Goal: Transaction & Acquisition: Purchase product/service

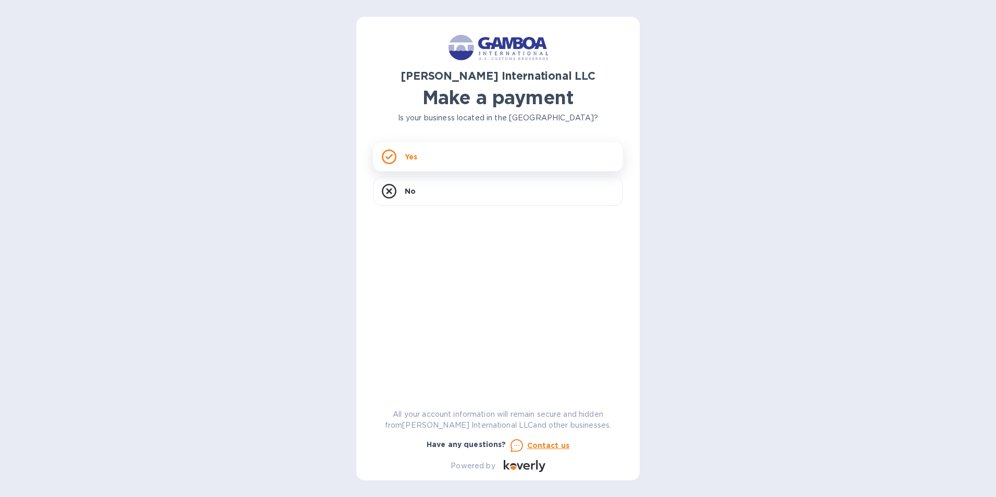
click at [405, 160] on p "Yes" at bounding box center [411, 157] width 13 height 10
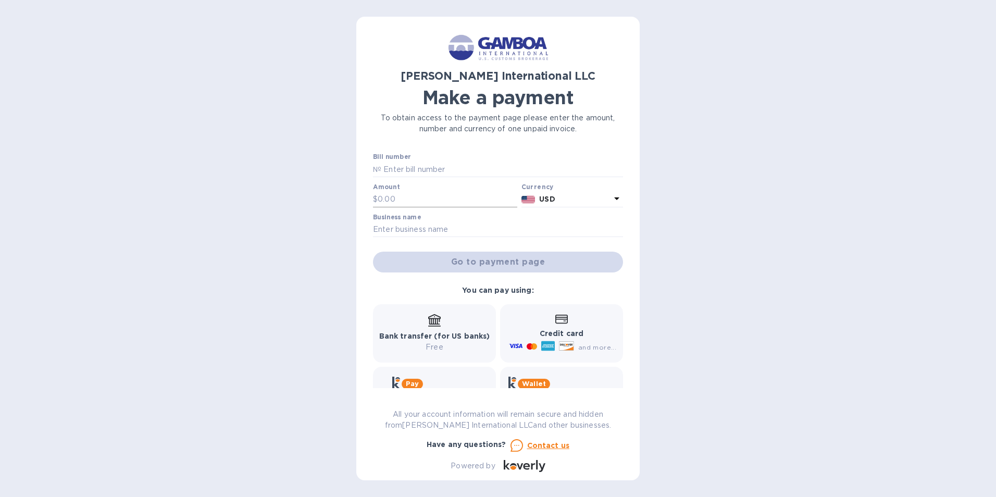
click at [404, 199] on input "text" at bounding box center [448, 200] width 140 height 16
type input "180.00"
click at [402, 232] on input "text" at bounding box center [498, 230] width 250 height 16
click at [468, 259] on div "Go to payment page" at bounding box center [498, 262] width 254 height 25
click at [559, 314] on span at bounding box center [561, 319] width 13 height 10
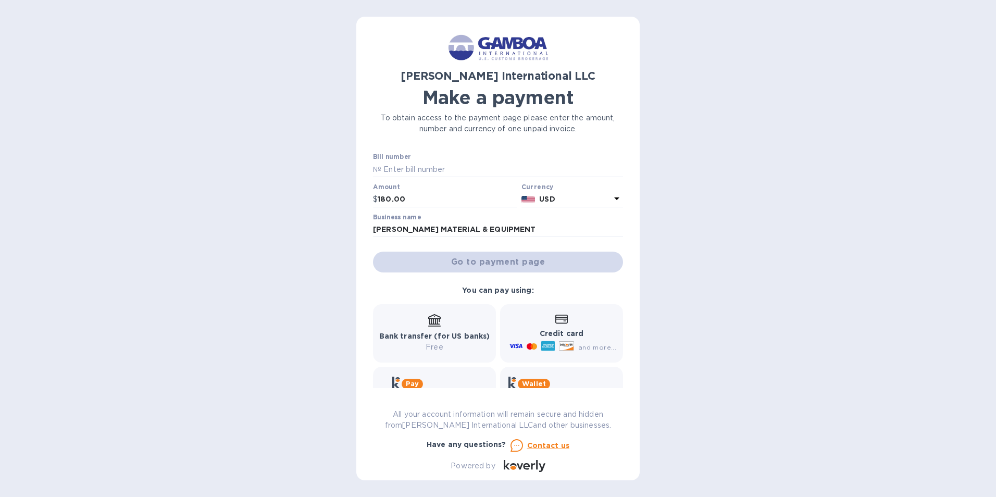
click at [499, 260] on div "Go to payment page" at bounding box center [498, 262] width 254 height 25
click at [520, 230] on input "[PERSON_NAME] MATERIAL & EQUIPMENT" at bounding box center [498, 230] width 250 height 16
click at [518, 266] on div "Go to payment page" at bounding box center [498, 262] width 254 height 25
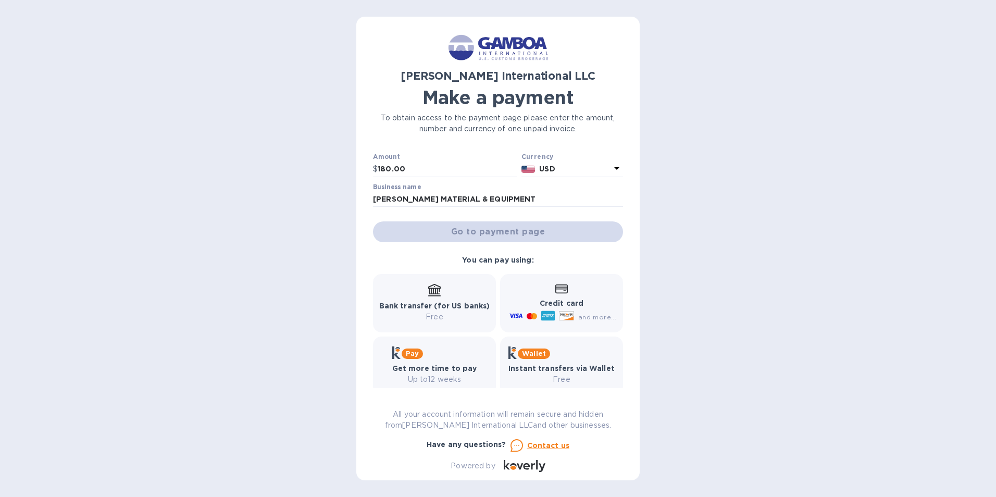
scroll to position [43, 0]
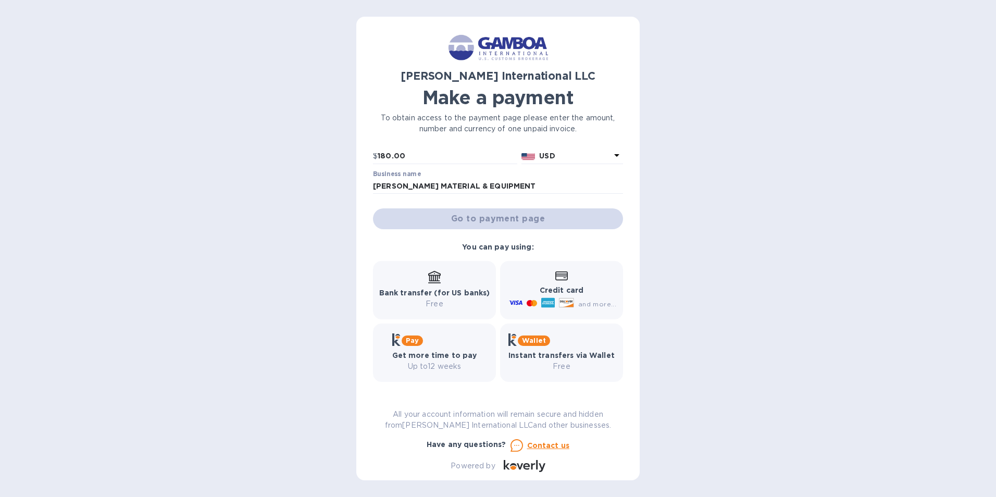
click at [554, 285] on p "Credit card" at bounding box center [561, 290] width 109 height 11
click at [516, 226] on div "Go to payment page" at bounding box center [498, 218] width 254 height 25
click at [523, 187] on input "[PERSON_NAME] MATERIAL & EQUIPMENT" at bounding box center [498, 187] width 250 height 16
type input "[PERSON_NAME] MATERIAL & EQuipment"
click at [490, 219] on div "Go to payment page" at bounding box center [498, 218] width 254 height 25
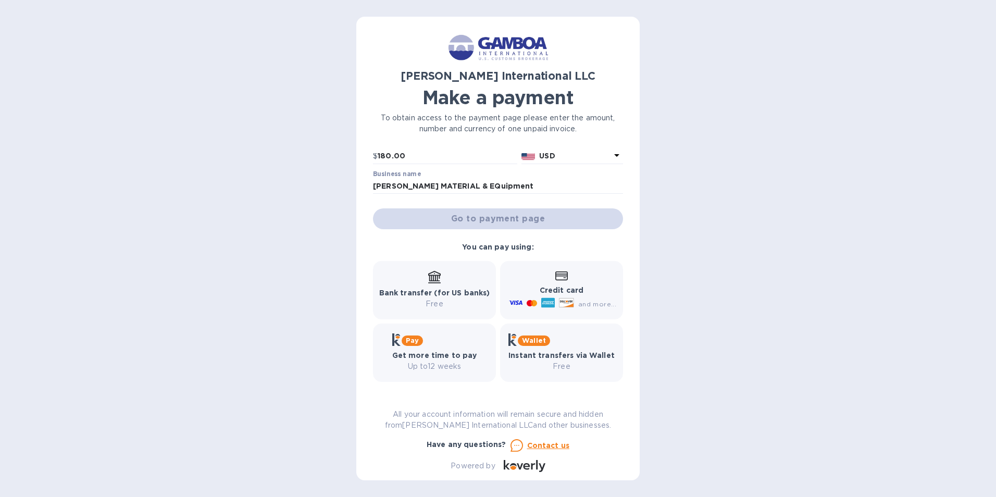
click at [552, 158] on b "USD" at bounding box center [547, 156] width 16 height 8
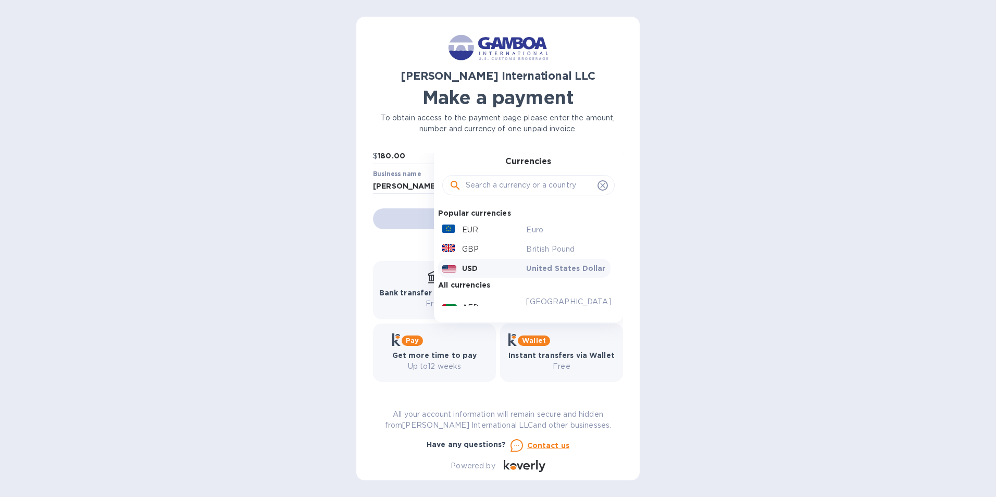
click at [455, 267] on div "USD" at bounding box center [482, 268] width 84 height 15
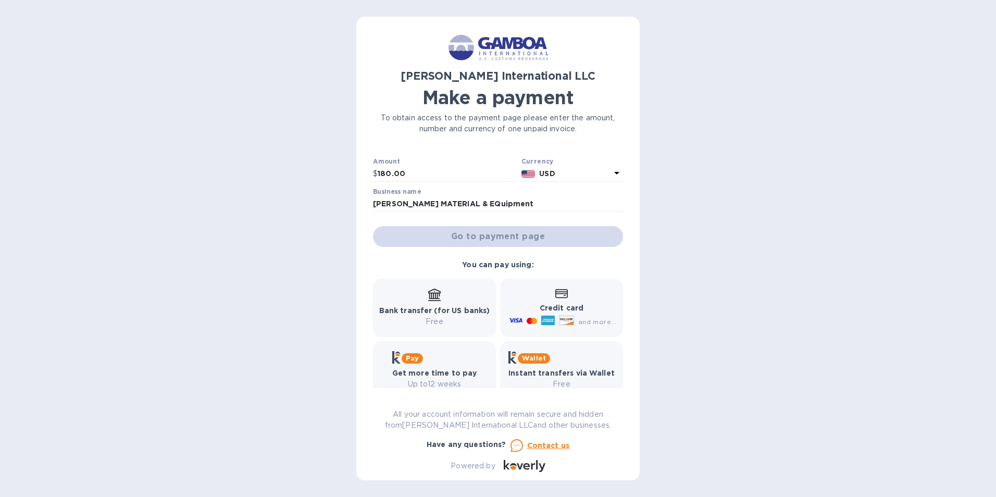
scroll to position [0, 0]
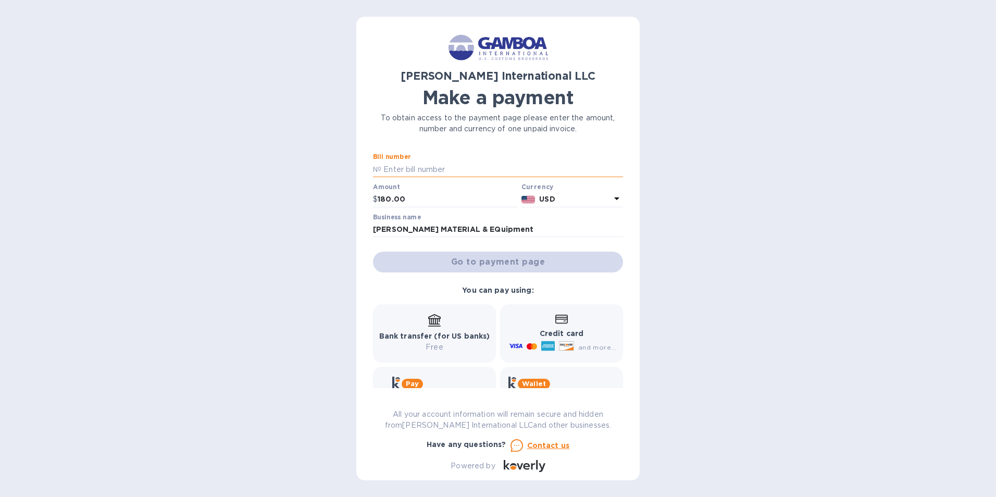
click at [412, 165] on input "text" at bounding box center [502, 170] width 242 height 16
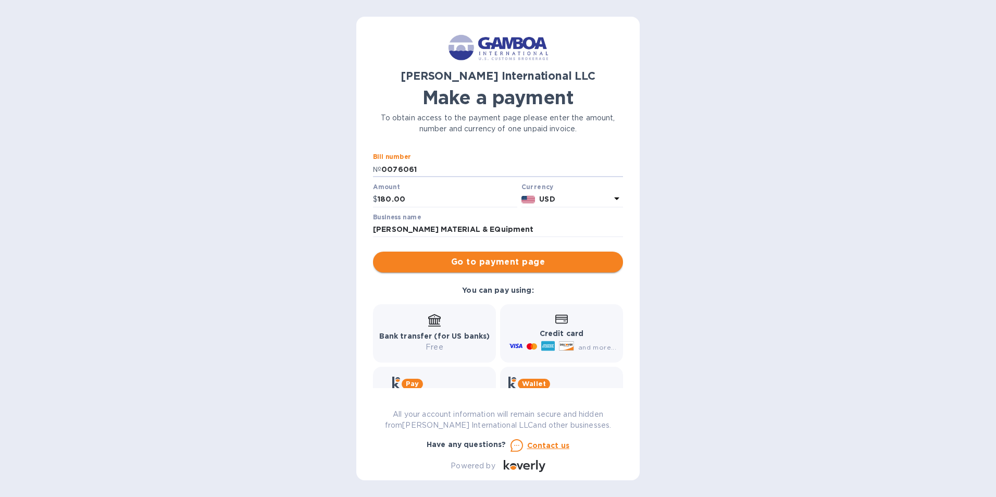
type input "0076061"
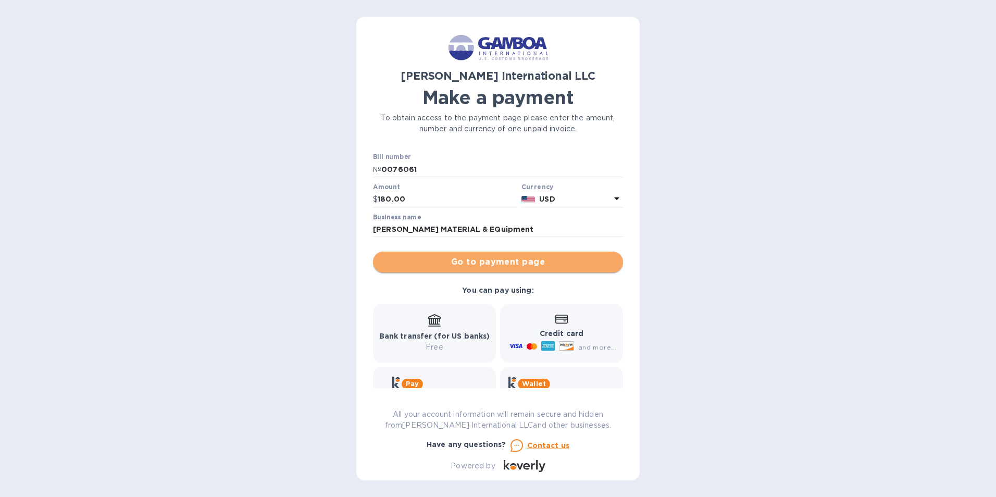
click at [498, 267] on span "Go to payment page" at bounding box center [497, 262] width 233 height 13
